Goal: Transaction & Acquisition: Register for event/course

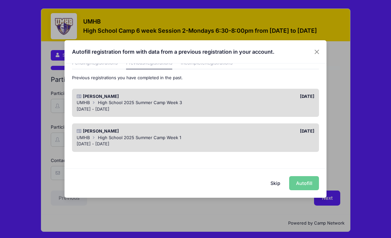
scroll to position [31, 0]
click at [163, 102] on span "High School 2025 Summer Camp Week 3" at bounding box center [140, 103] width 84 height 5
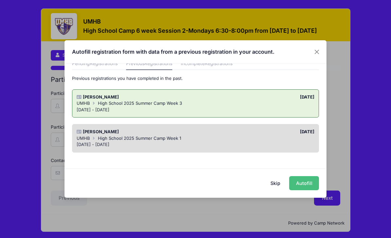
click at [312, 182] on button "Autofill" at bounding box center [304, 183] width 30 height 14
type input "[EMAIL_ADDRESS][DOMAIN_NAME]"
type input "[DATE]"
type input "[STREET_ADDRESS]"
type input "[PERSON_NAME][GEOGRAPHIC_DATA]"
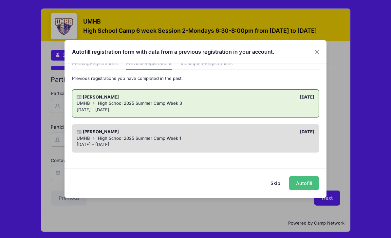
select select "[GEOGRAPHIC_DATA]"
type input "76548"
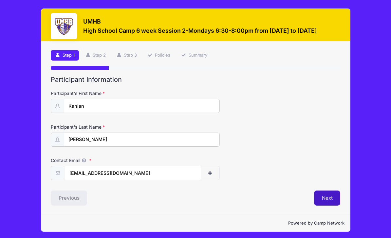
click at [333, 194] on button "Next" at bounding box center [327, 198] width 27 height 15
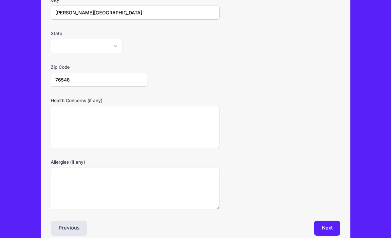
scroll to position [170, 0]
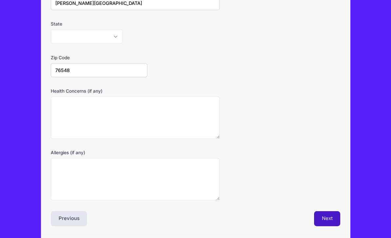
click at [329, 220] on button "Next" at bounding box center [327, 218] width 27 height 15
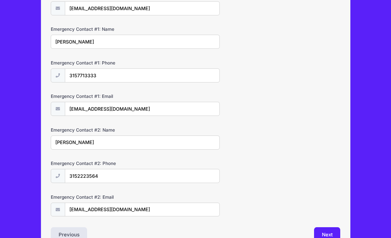
scroll to position [181, 0]
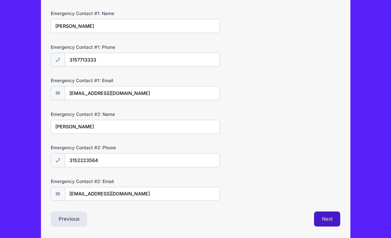
click at [328, 219] on button "Next" at bounding box center [327, 219] width 27 height 15
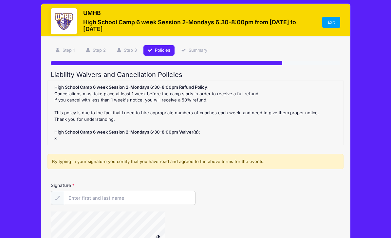
scroll to position [0, 0]
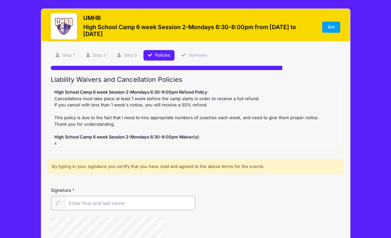
click at [98, 203] on input "Signature" at bounding box center [129, 203] width 131 height 14
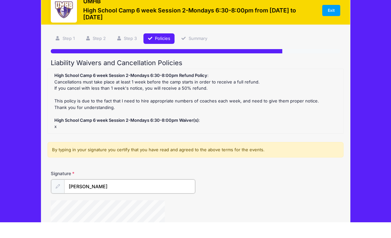
scroll to position [73, 0]
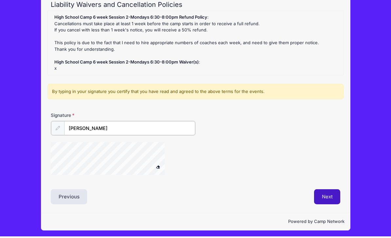
type input "[PERSON_NAME]"
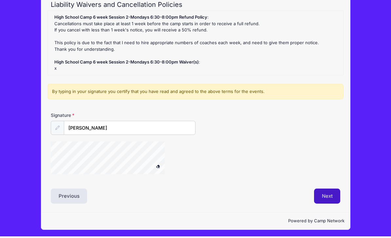
click at [334, 196] on button "Next" at bounding box center [327, 197] width 27 height 15
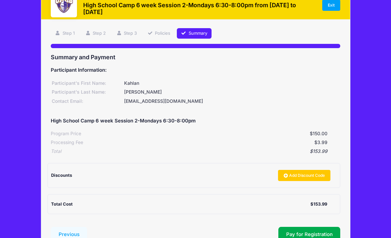
scroll to position [49, 0]
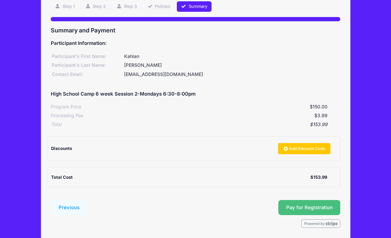
click at [310, 204] on button "Pay for Registration" at bounding box center [310, 207] width 62 height 15
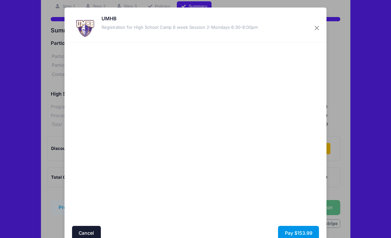
click at [298, 232] on button "Pay $153.99" at bounding box center [298, 233] width 41 height 14
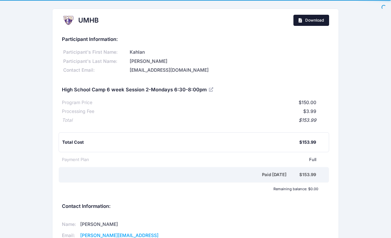
click at [317, 20] on span "Download" at bounding box center [315, 20] width 19 height 5
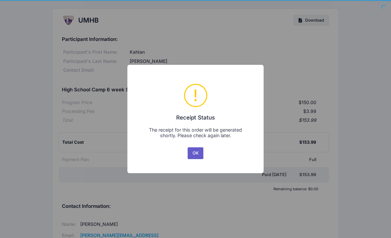
click at [200, 156] on button "OK" at bounding box center [196, 154] width 16 height 12
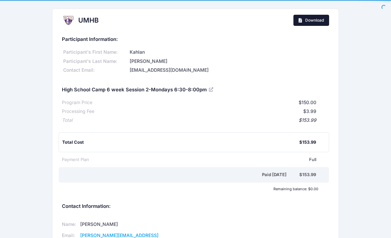
click at [312, 20] on span "Download" at bounding box center [315, 20] width 19 height 5
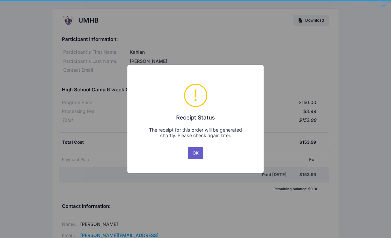
click at [200, 159] on button "OK" at bounding box center [196, 154] width 16 height 12
